Goal: Check status: Check status

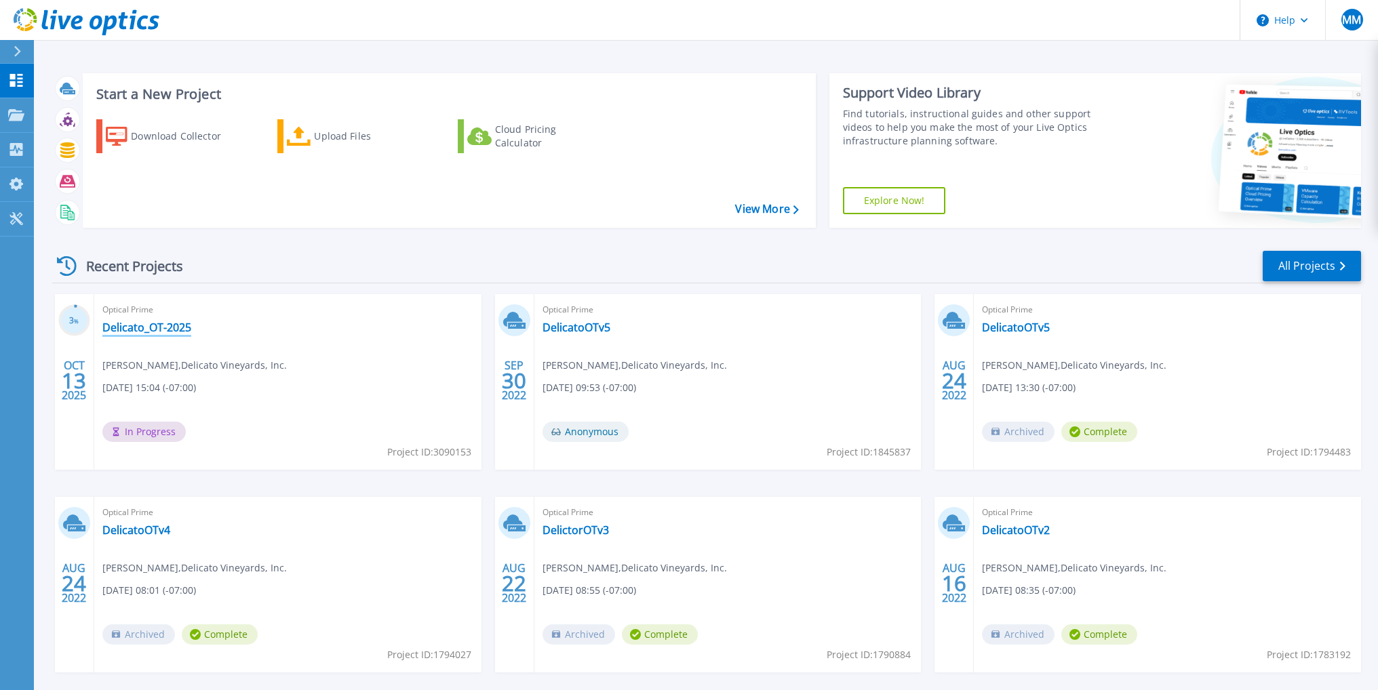
click at [125, 321] on link "Delicato_OT-2025" at bounding box center [146, 328] width 89 height 14
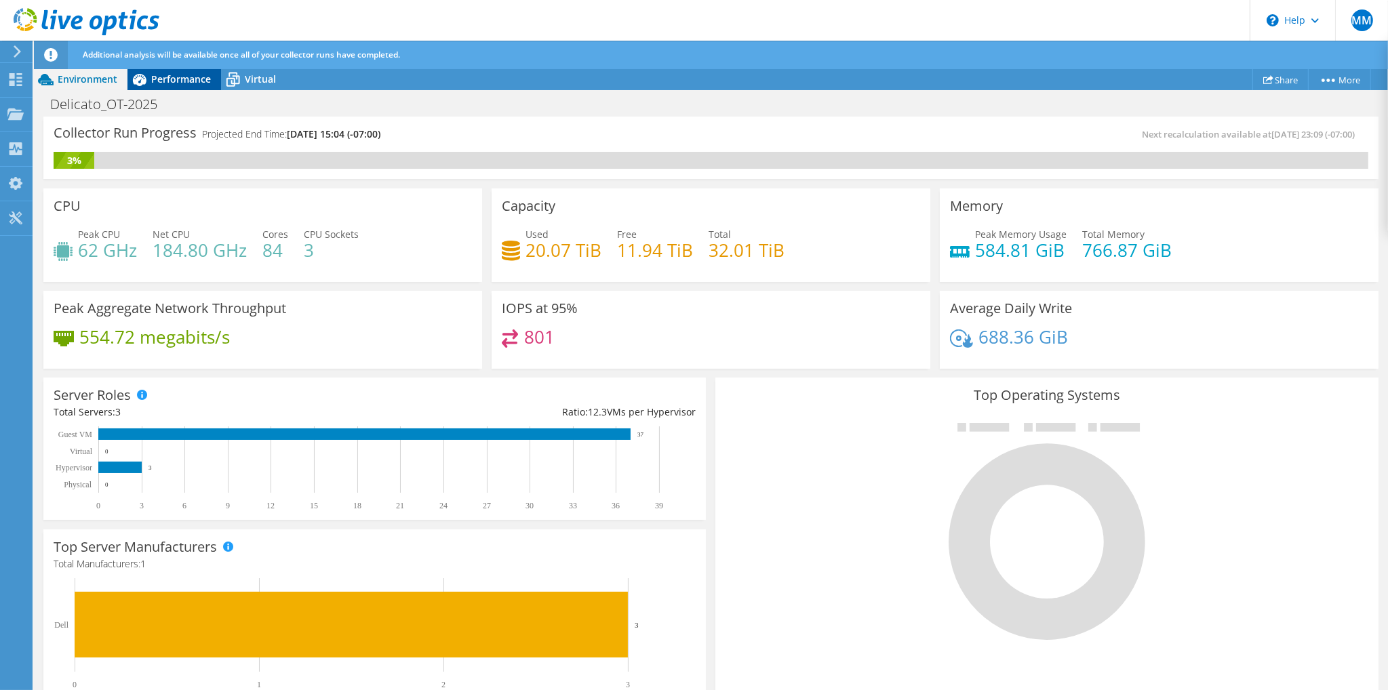
click at [174, 85] on div "Performance" at bounding box center [174, 79] width 94 height 22
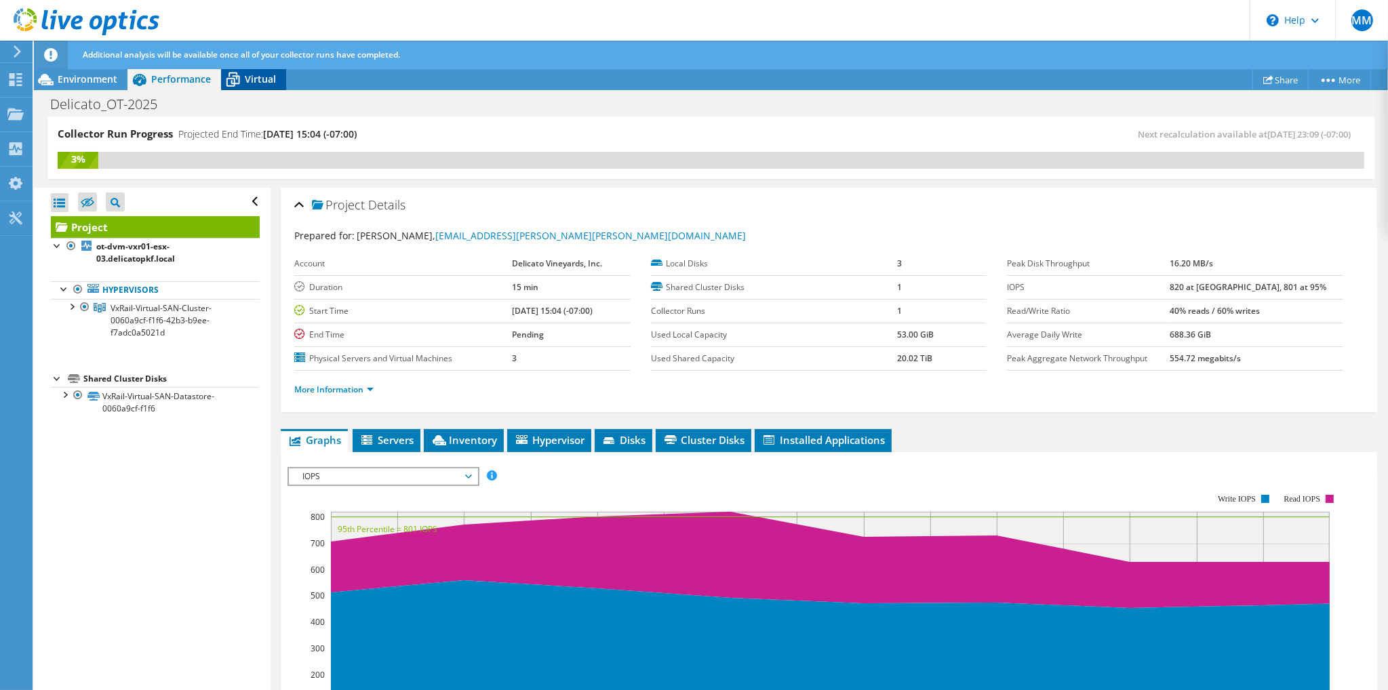
click at [260, 75] on span "Virtual" at bounding box center [260, 79] width 31 height 13
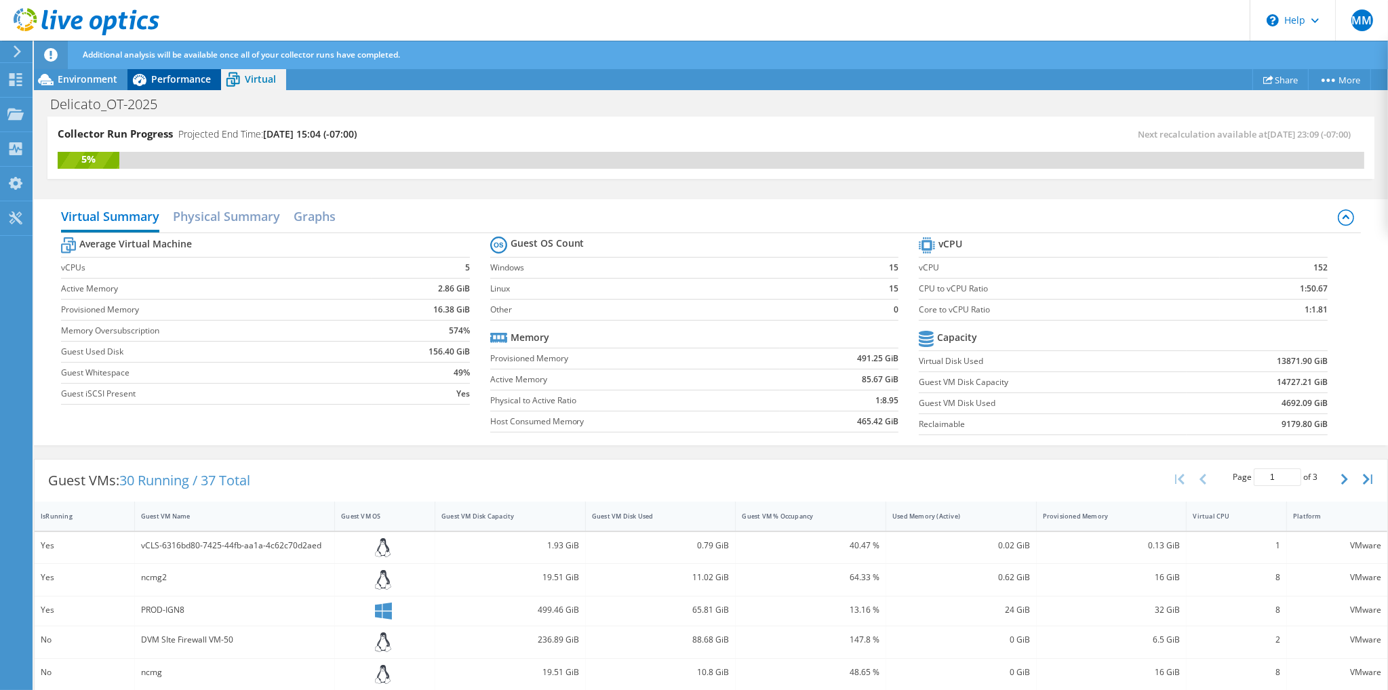
click at [162, 69] on div "Performance" at bounding box center [174, 79] width 94 height 22
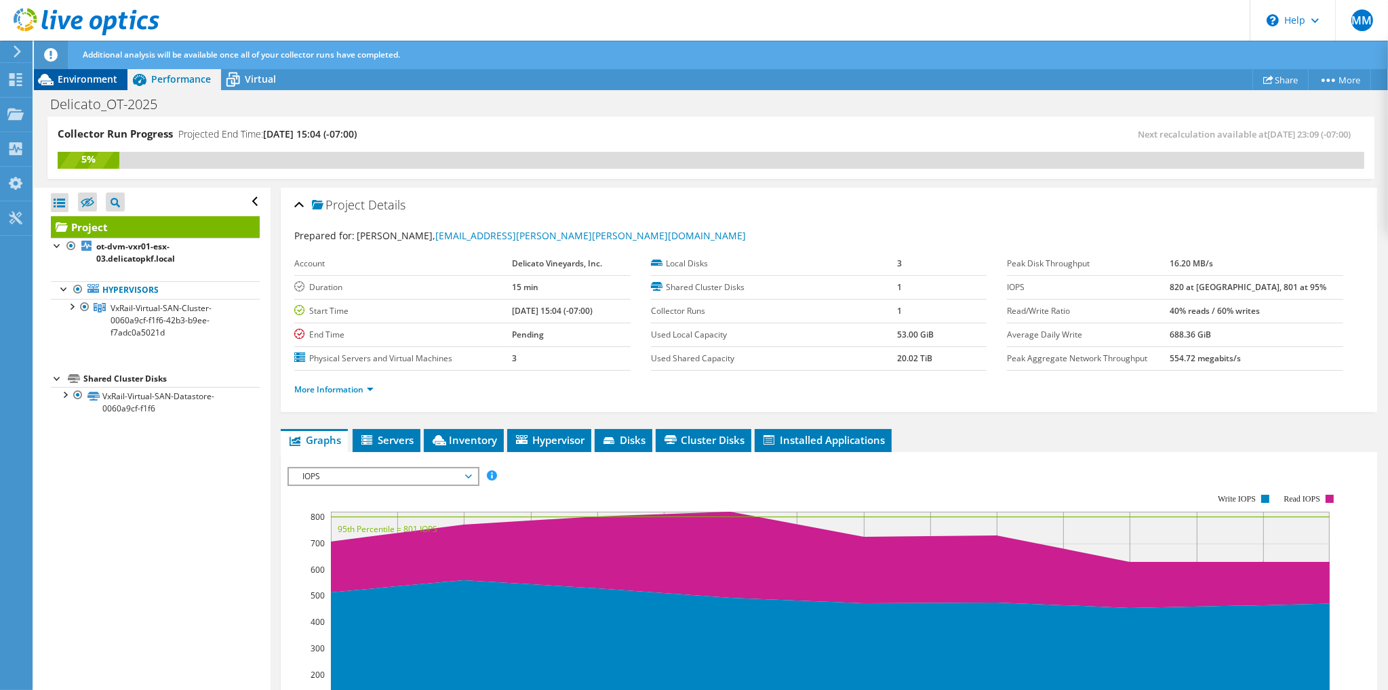
click at [68, 76] on span "Environment" at bounding box center [88, 79] width 60 height 13
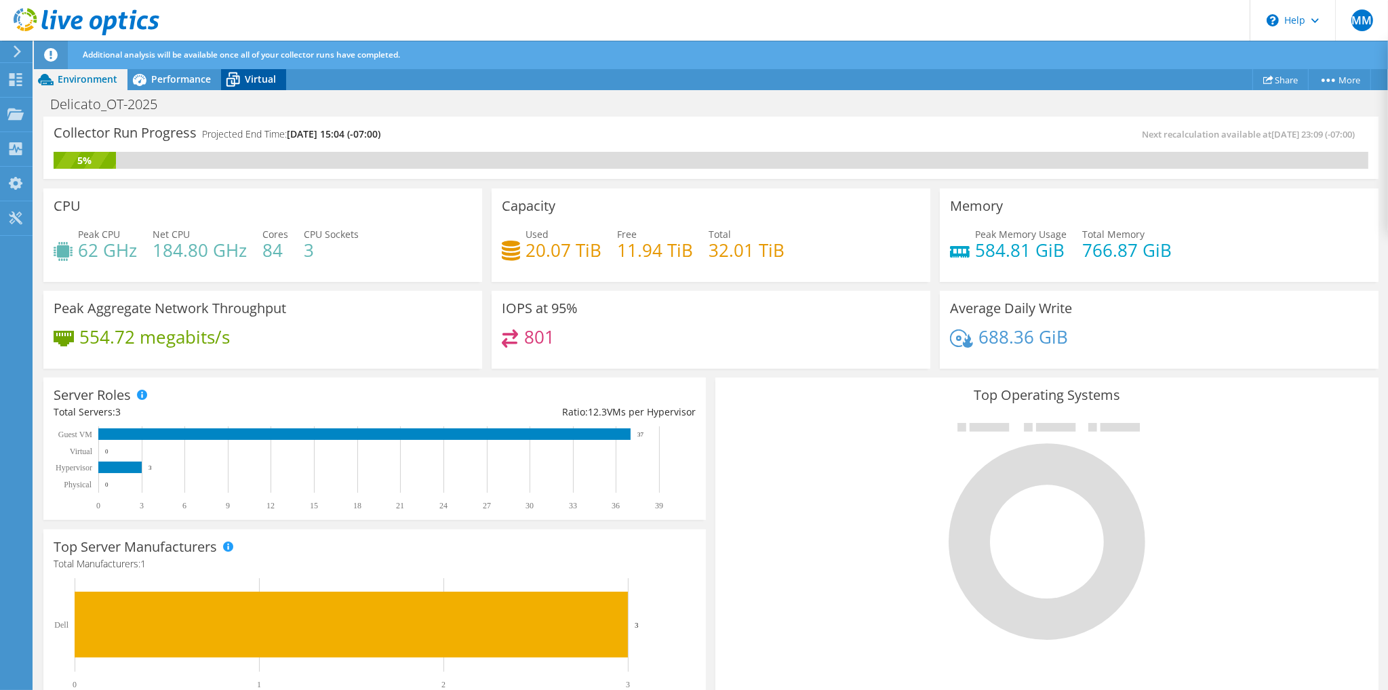
click at [273, 84] on span "Virtual" at bounding box center [260, 79] width 31 height 13
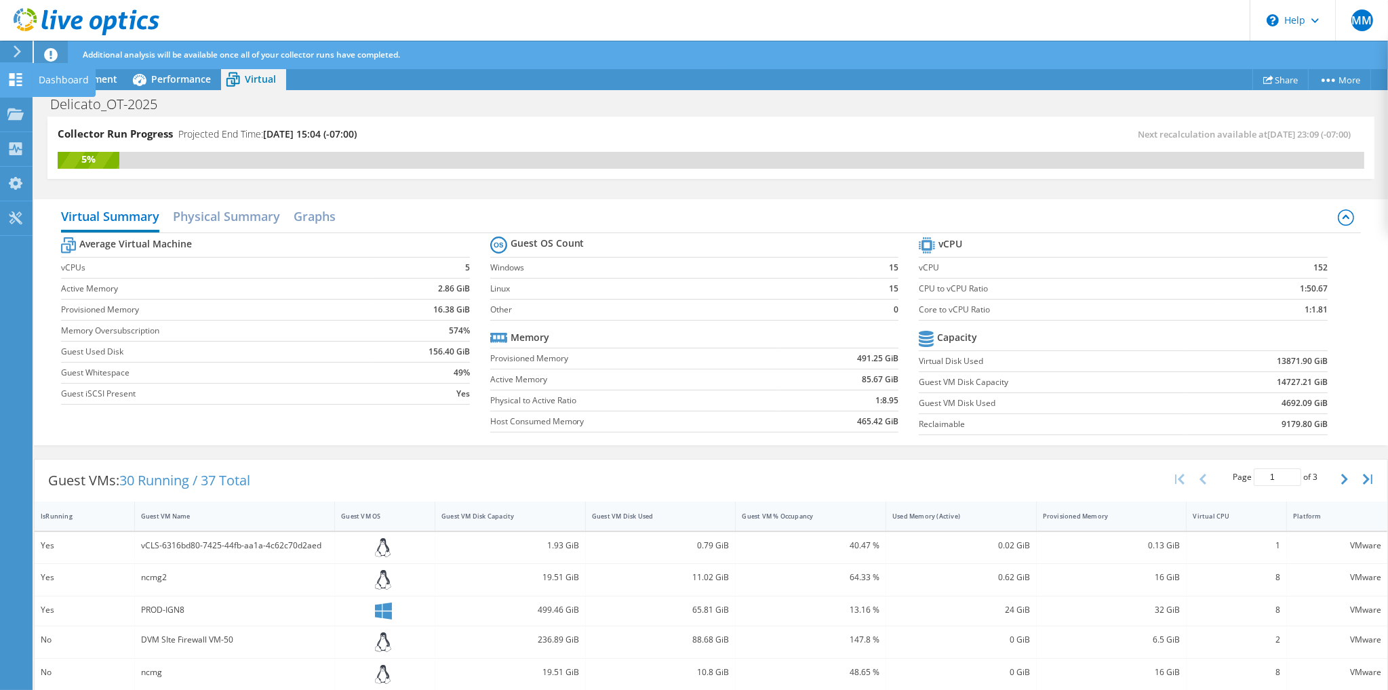
click at [15, 81] on icon at bounding box center [15, 79] width 16 height 13
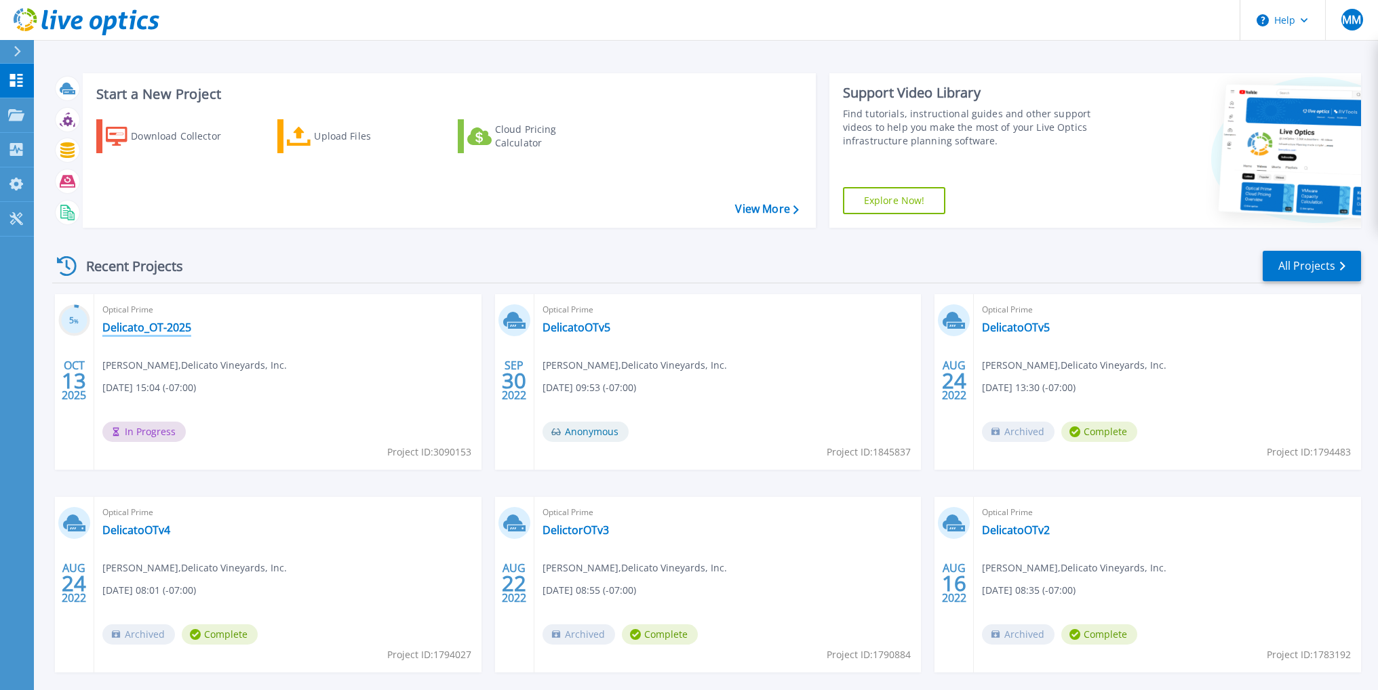
click at [155, 332] on link "Delicato_OT-2025" at bounding box center [146, 328] width 89 height 14
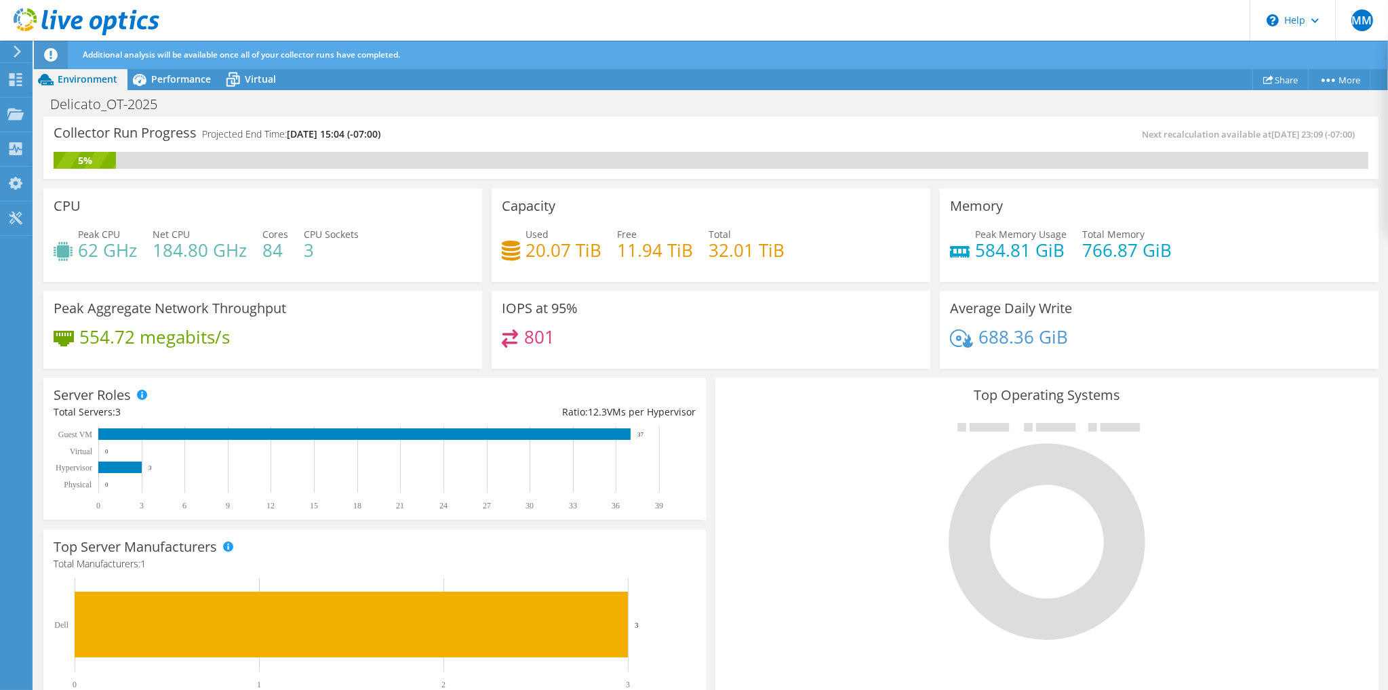
scroll to position [271, 0]
click at [184, 87] on div "Performance" at bounding box center [174, 79] width 94 height 22
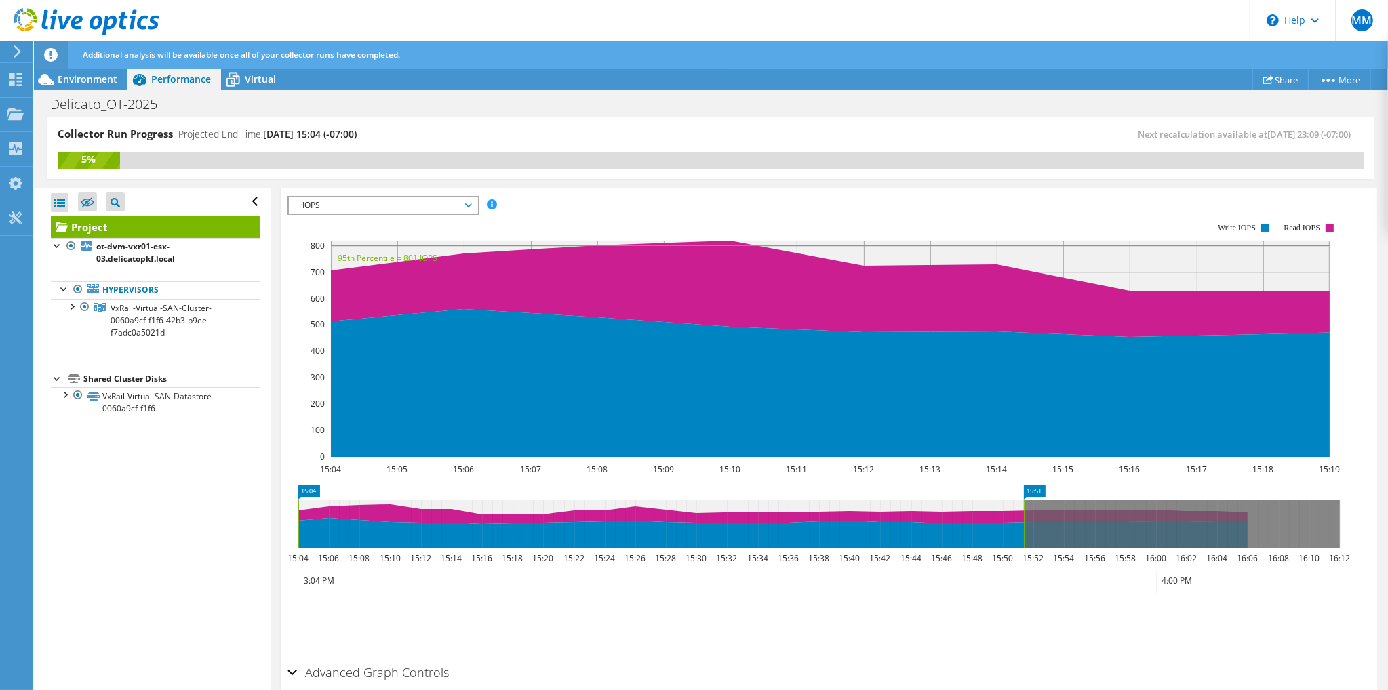
drag, startPoint x: 542, startPoint y: 487, endPoint x: 1079, endPoint y: 504, distance: 538.0
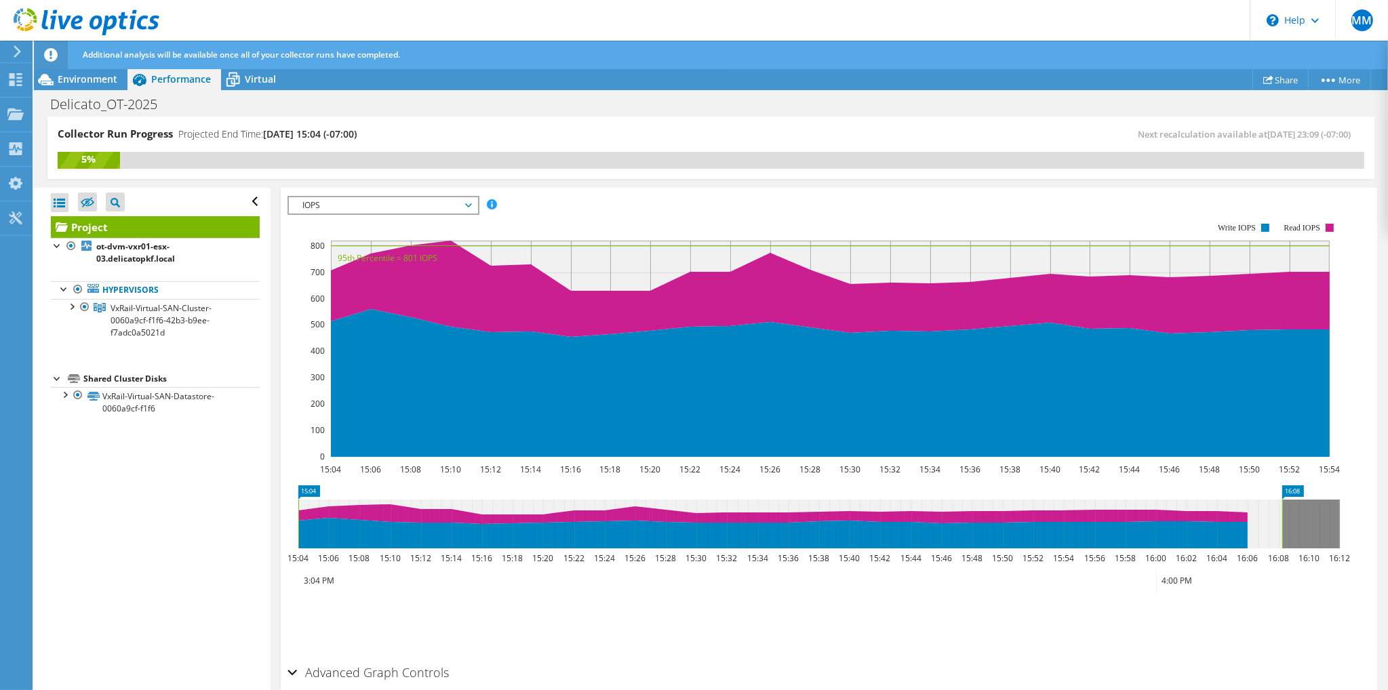
drag, startPoint x: 1079, startPoint y: 489, endPoint x: 1299, endPoint y: 490, distance: 219.7
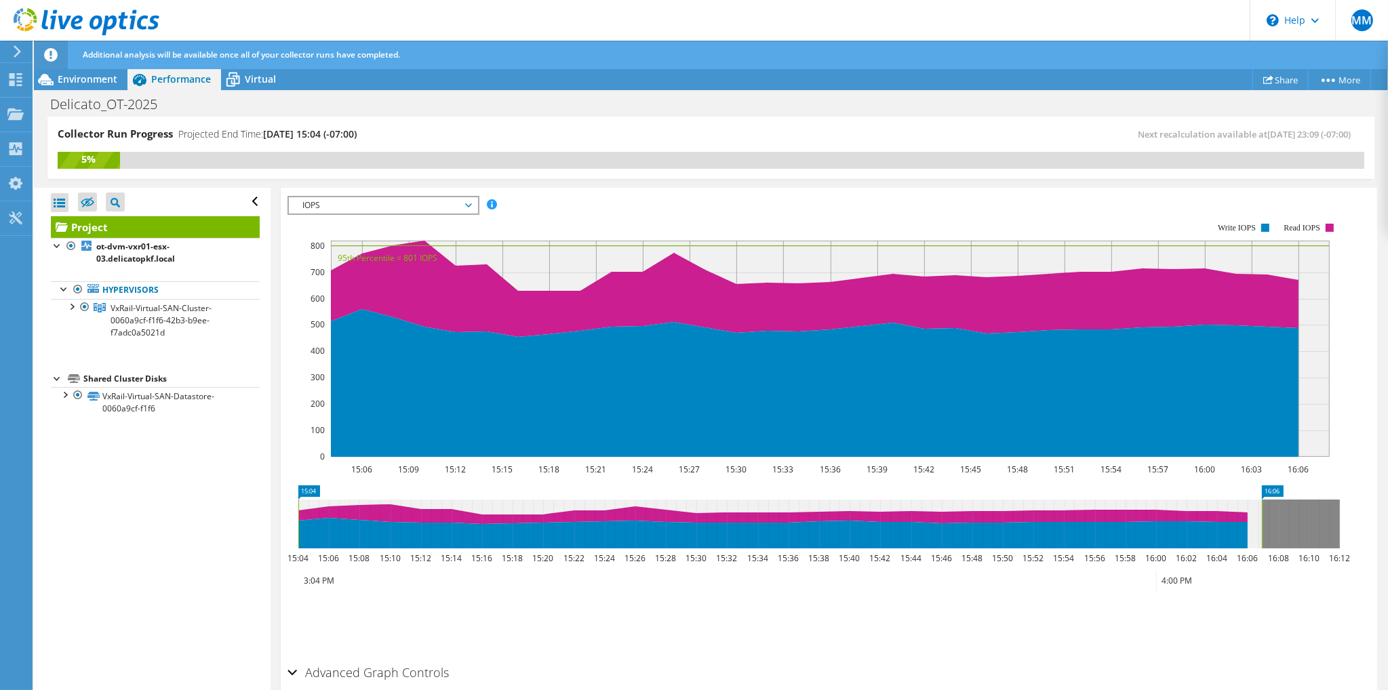
drag, startPoint x: 1292, startPoint y: 488, endPoint x: 1275, endPoint y: 487, distance: 17.0
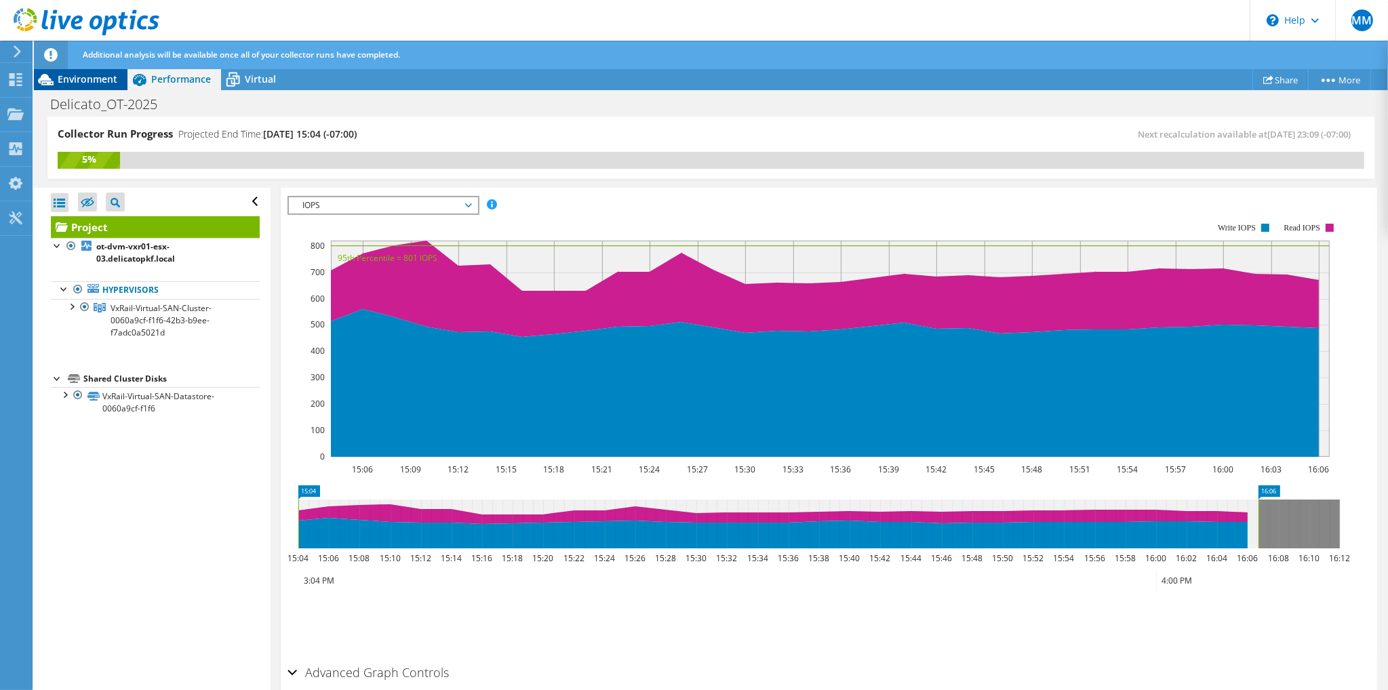
click at [70, 73] on span "Environment" at bounding box center [88, 79] width 60 height 13
